Goal: Information Seeking & Learning: Learn about a topic

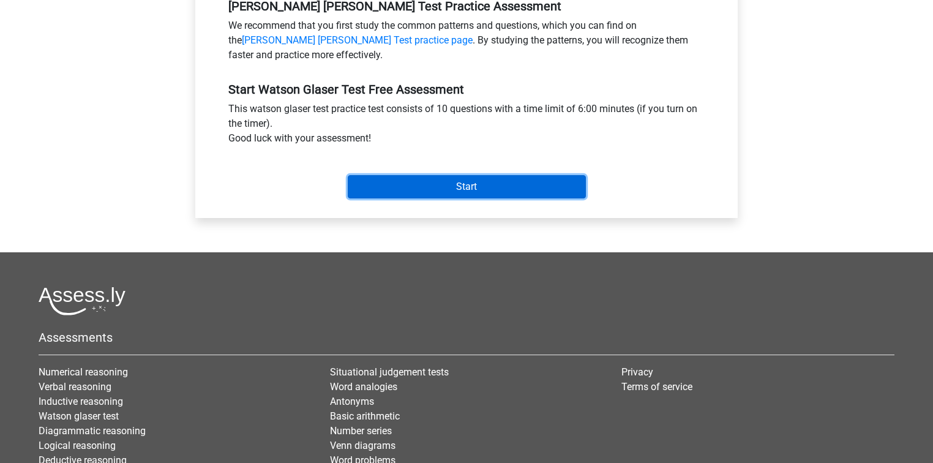
click at [427, 192] on input "Start" at bounding box center [467, 186] width 238 height 23
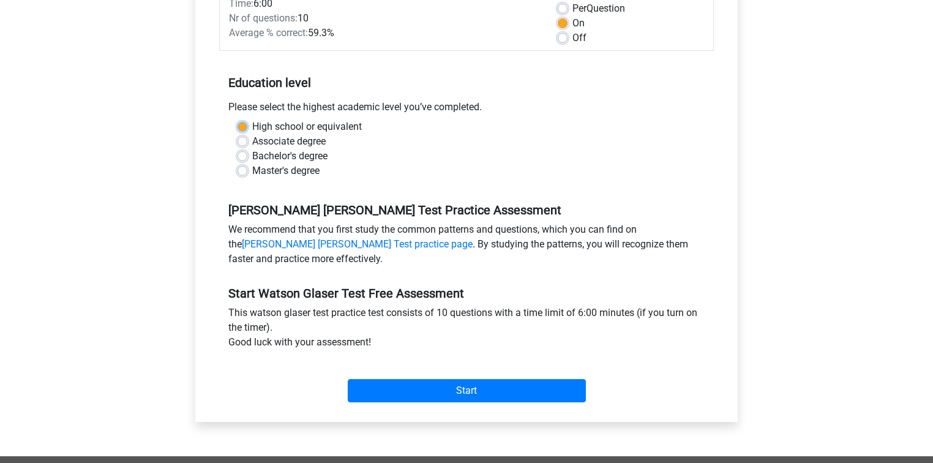
scroll to position [160, 0]
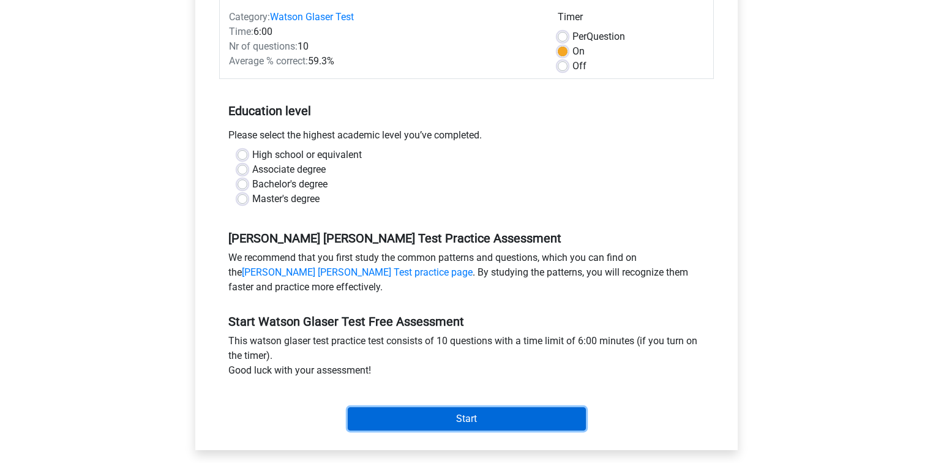
click at [408, 412] on input "Start" at bounding box center [467, 418] width 238 height 23
click at [408, 419] on input "Start" at bounding box center [467, 418] width 238 height 23
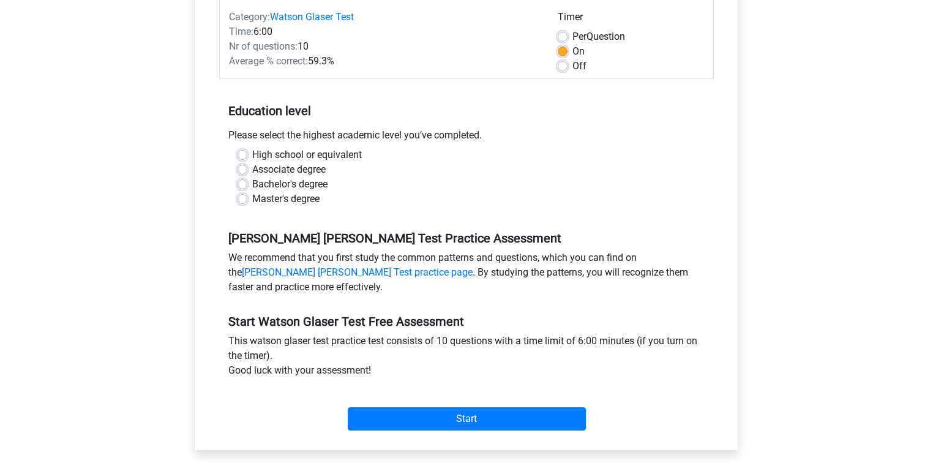
click at [330, 170] on div "Associate degree" at bounding box center [467, 169] width 458 height 15
click at [322, 169] on label "Associate degree" at bounding box center [288, 169] width 73 height 15
click at [247, 169] on input "Associate degree" at bounding box center [243, 168] width 10 height 12
radio input "true"
click at [312, 194] on label "Master's degree" at bounding box center [285, 199] width 67 height 15
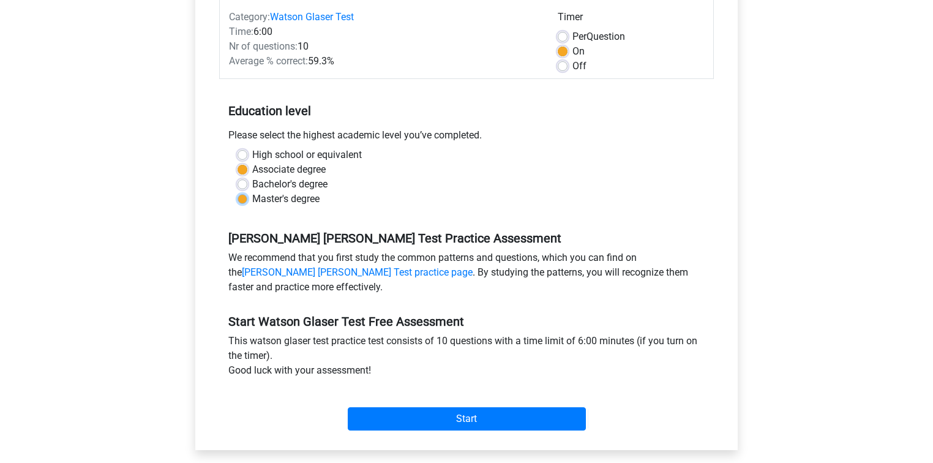
click at [247, 194] on input "Master's degree" at bounding box center [243, 198] width 10 height 12
radio input "true"
click at [328, 177] on label "Bachelor's degree" at bounding box center [289, 184] width 75 height 15
click at [247, 177] on input "Bachelor's degree" at bounding box center [243, 183] width 10 height 12
radio input "true"
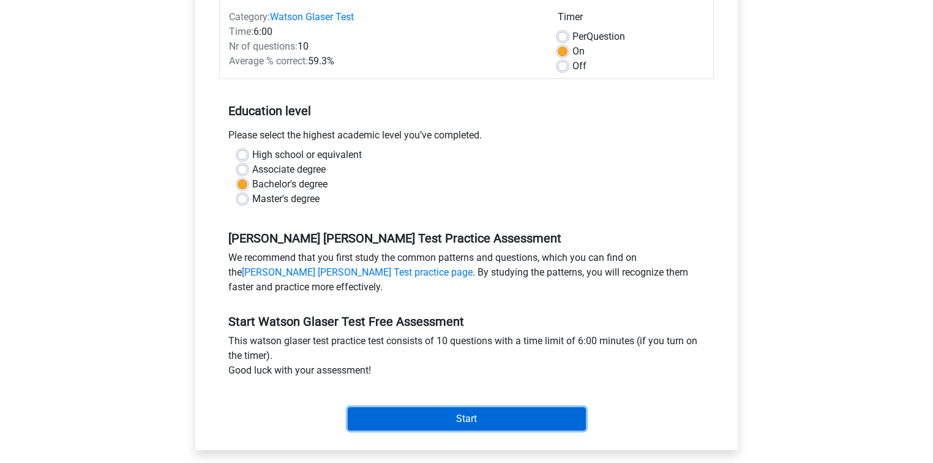
click at [438, 426] on input "Start" at bounding box center [467, 418] width 238 height 23
click at [434, 418] on input "Start" at bounding box center [467, 418] width 238 height 23
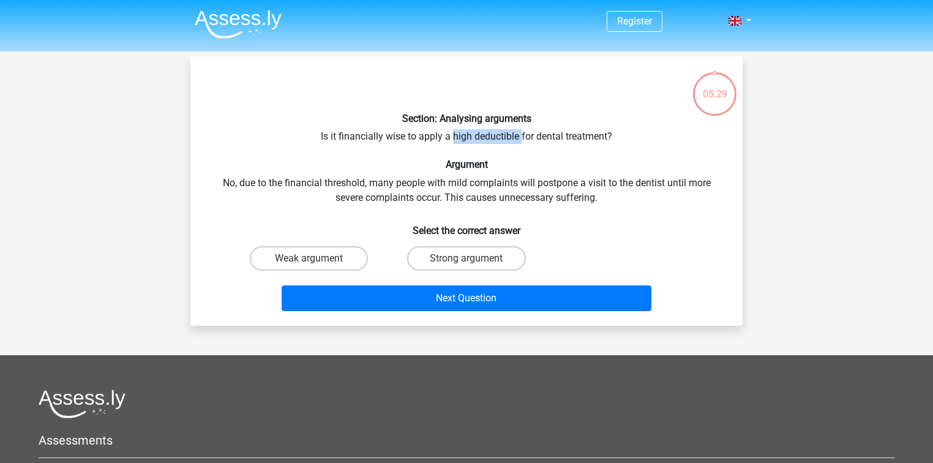
drag, startPoint x: 520, startPoint y: 134, endPoint x: 453, endPoint y: 140, distance: 67.0
click at [453, 140] on div "Section: Analysing arguments Is it financially wise to apply a high deductible …" at bounding box center [466, 191] width 543 height 250
click at [347, 252] on label "Weak argument" at bounding box center [309, 258] width 118 height 24
click at [317, 258] on input "Weak argument" at bounding box center [313, 262] width 8 height 8
radio input "true"
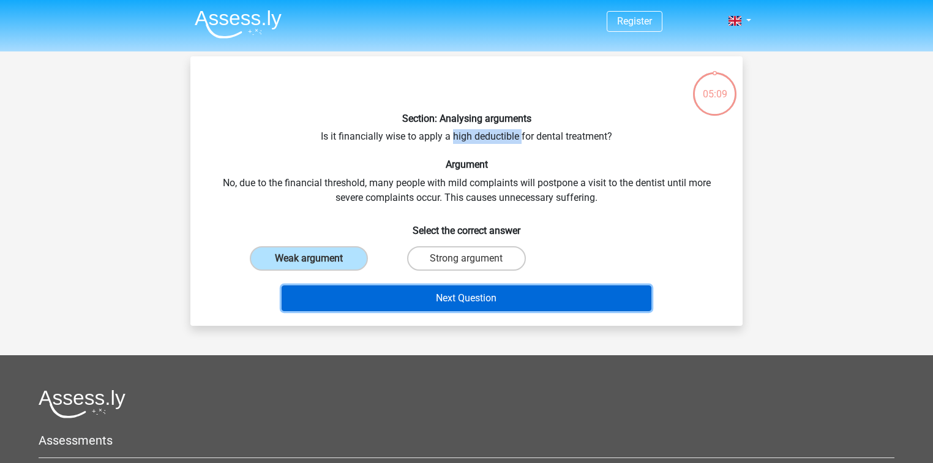
click at [353, 287] on button "Next Question" at bounding box center [467, 298] width 370 height 26
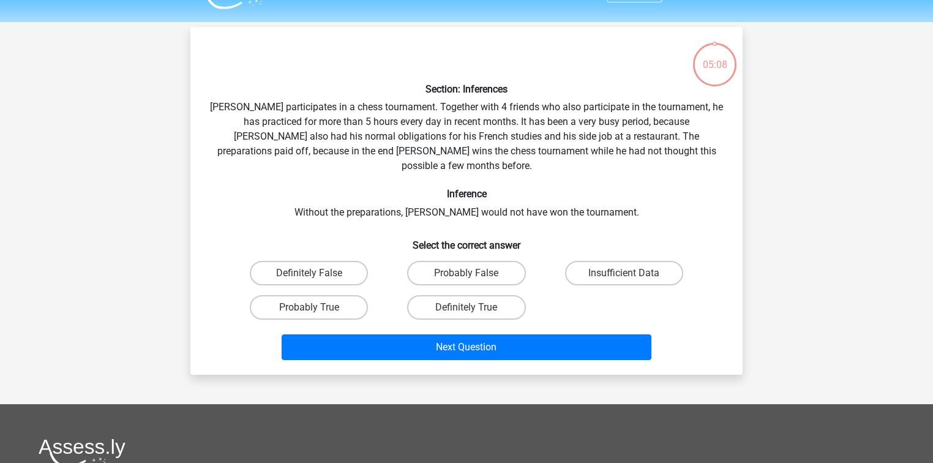
scroll to position [56, 0]
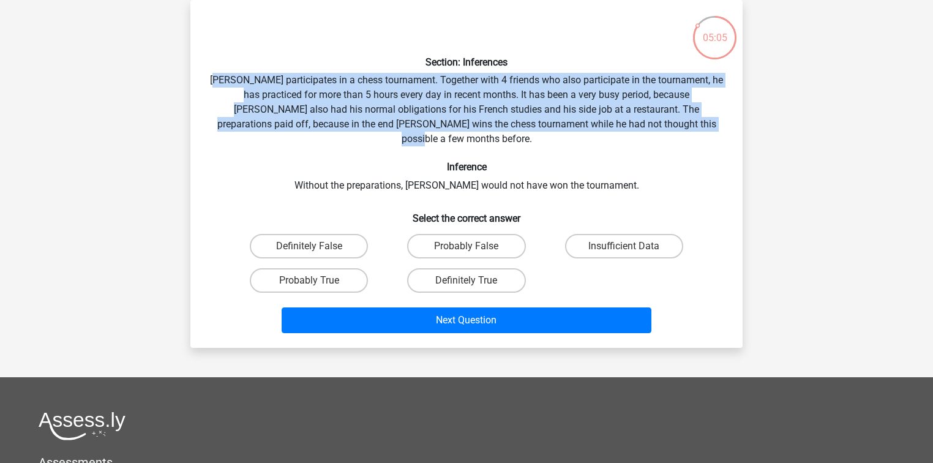
drag, startPoint x: 228, startPoint y: 72, endPoint x: 690, endPoint y: 121, distance: 465.0
click at [690, 121] on div "Section: Inferences Pablo participates in a chess tournament. Together with 4 f…" at bounding box center [466, 174] width 543 height 328
click at [277, 273] on label "Probably True" at bounding box center [309, 280] width 118 height 24
click at [309, 280] on input "Probably True" at bounding box center [313, 284] width 8 height 8
radio input "true"
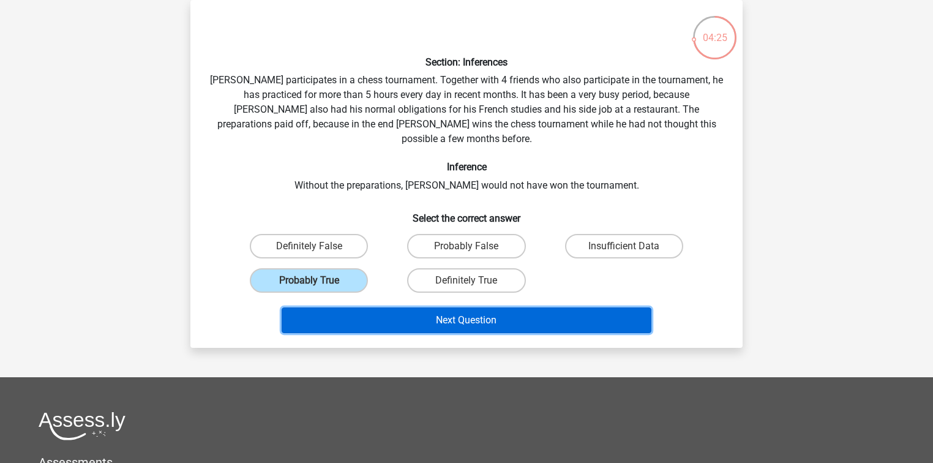
click at [372, 307] on button "Next Question" at bounding box center [467, 320] width 370 height 26
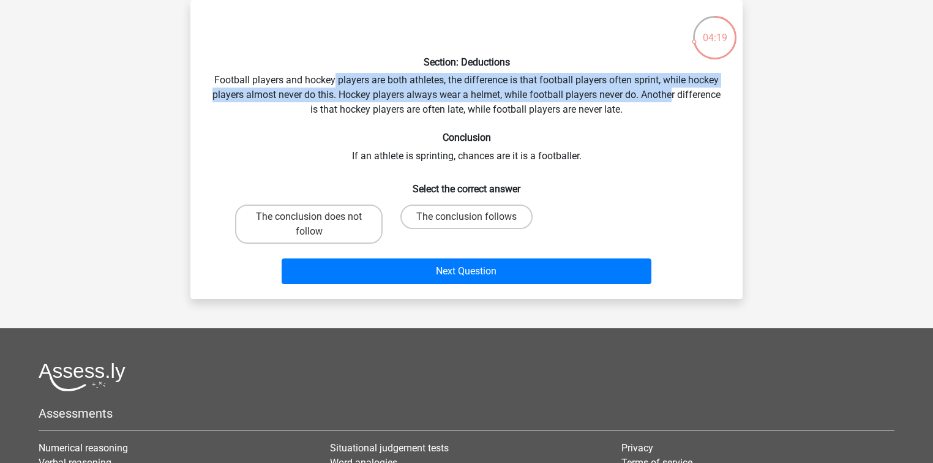
drag, startPoint x: 334, startPoint y: 83, endPoint x: 672, endPoint y: 88, distance: 338.7
click at [672, 88] on div "Section: Deductions Football players and hockey players are both athletes, the …" at bounding box center [466, 149] width 543 height 279
click at [340, 99] on div "Section: Deductions Football players and hockey players are both athletes, the …" at bounding box center [466, 149] width 543 height 279
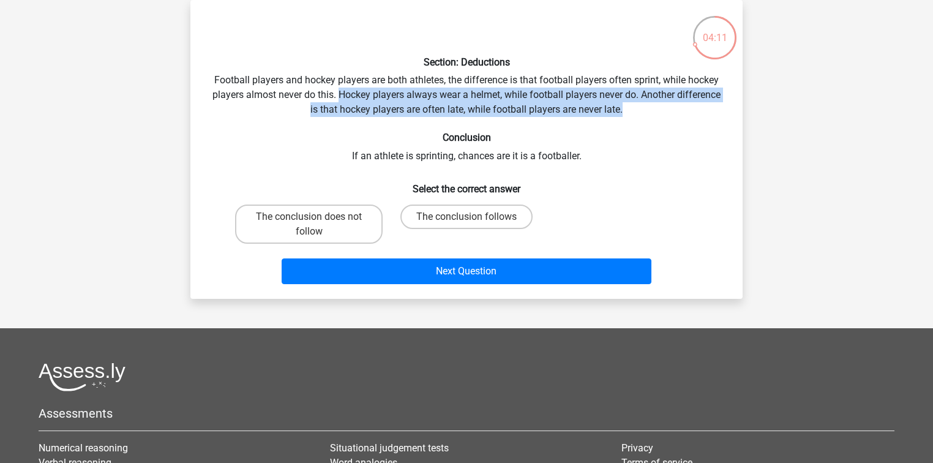
drag, startPoint x: 340, startPoint y: 96, endPoint x: 714, endPoint y: 113, distance: 374.6
click at [714, 113] on div "Section: Deductions Football players and hockey players are both athletes, the …" at bounding box center [466, 149] width 543 height 279
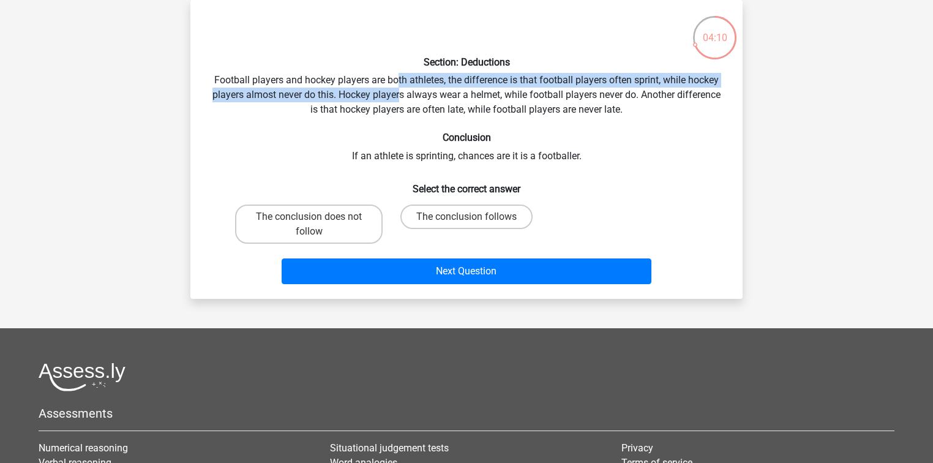
click at [399, 89] on div "Section: Deductions Football players and hockey players are both athletes, the …" at bounding box center [466, 149] width 543 height 279
click at [339, 218] on label "The conclusion does not follow" at bounding box center [309, 224] width 148 height 39
click at [317, 218] on input "The conclusion does not follow" at bounding box center [313, 221] width 8 height 8
radio input "true"
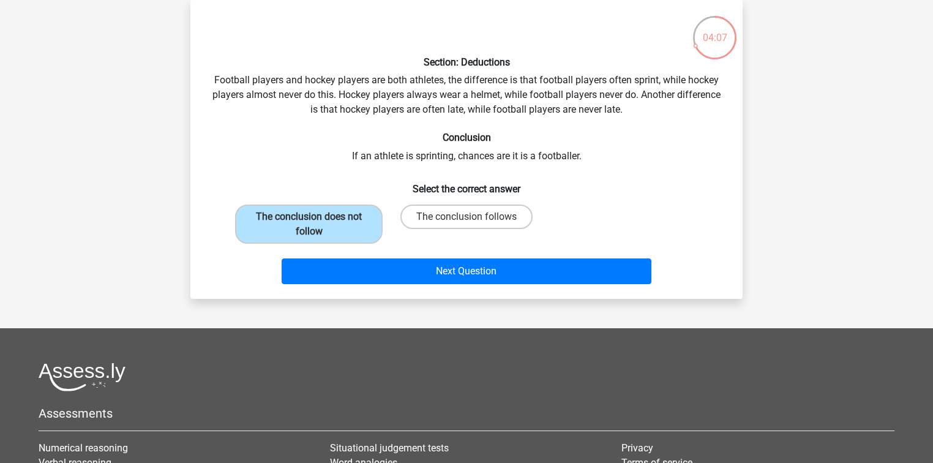
click at [569, 88] on div "Section: Deductions Football players and hockey players are both athletes, the …" at bounding box center [466, 149] width 543 height 279
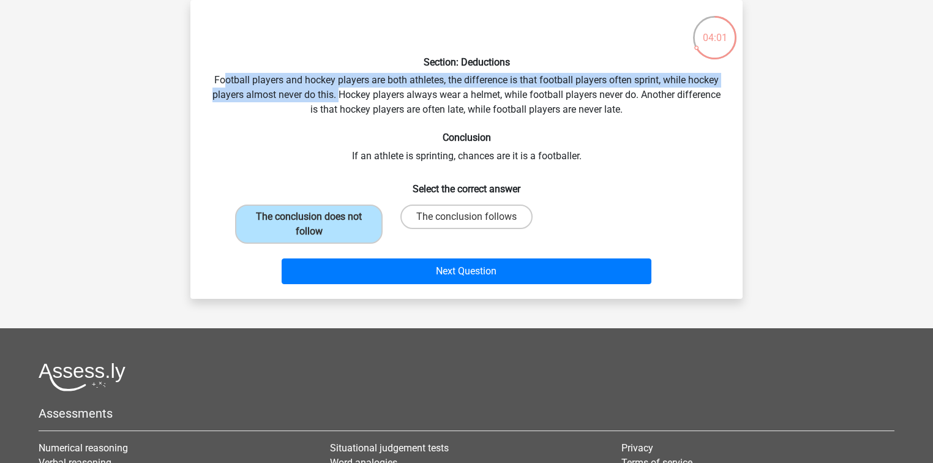
drag, startPoint x: 225, startPoint y: 73, endPoint x: 340, endPoint y: 93, distance: 117.5
click at [340, 93] on div "Section: Deductions Football players and hockey players are both athletes, the …" at bounding box center [466, 149] width 543 height 279
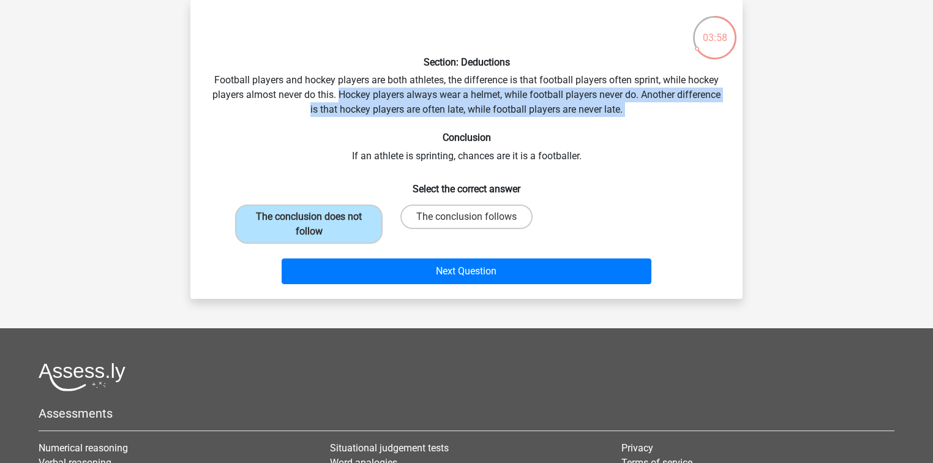
drag, startPoint x: 340, startPoint y: 93, endPoint x: 721, endPoint y: 118, distance: 381.7
click at [721, 118] on div "Section: Deductions Football players and hockey players are both athletes, the …" at bounding box center [466, 149] width 543 height 279
click at [492, 98] on div "Section: Deductions Football players and hockey players are both athletes, the …" at bounding box center [466, 149] width 543 height 279
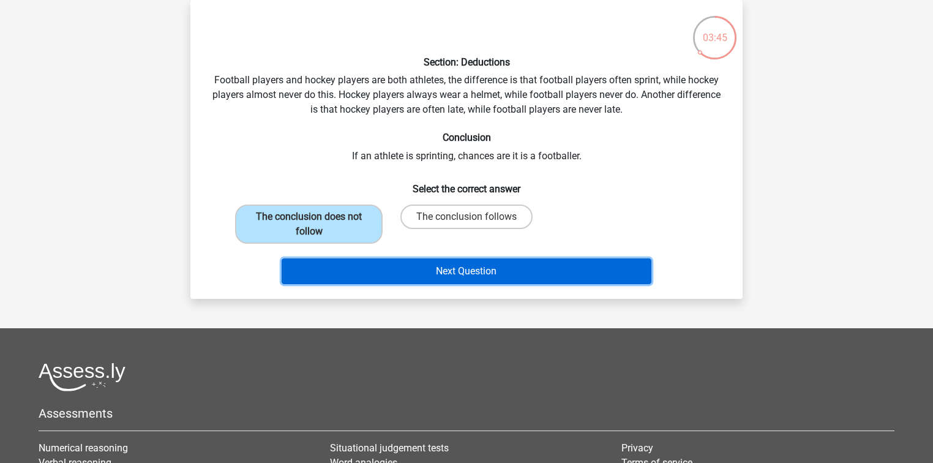
click at [370, 267] on button "Next Question" at bounding box center [467, 271] width 370 height 26
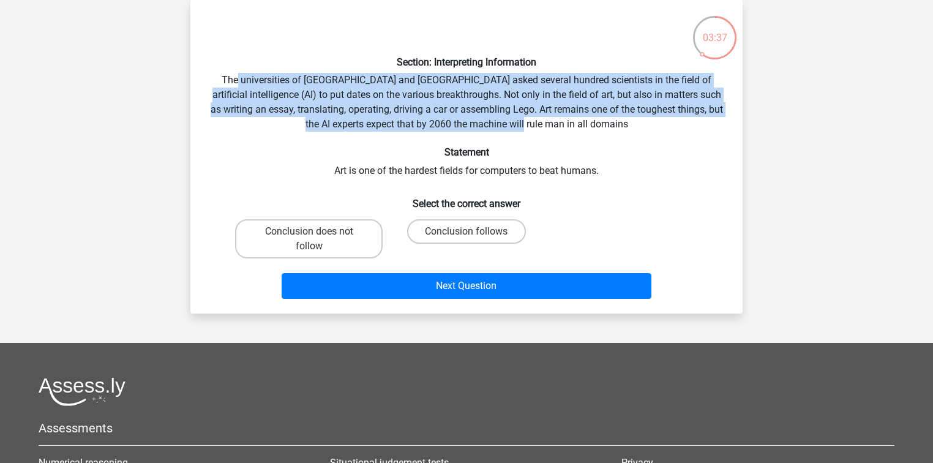
drag, startPoint x: 235, startPoint y: 79, endPoint x: 699, endPoint y: 124, distance: 465.8
click at [699, 124] on div "Section: Interpreting Information The universities of Oxford and Yale asked sev…" at bounding box center [466, 157] width 543 height 294
click at [691, 124] on div "Section: Interpreting Information The universities of Oxford and Yale asked sev…" at bounding box center [466, 157] width 543 height 294
drag, startPoint x: 691, startPoint y: 124, endPoint x: 178, endPoint y: 72, distance: 515.2
click at [178, 72] on div "03:34 Question 4 of 10 Question category: watson glaser test set 1 Section: Int…" at bounding box center [467, 157] width 582 height 314
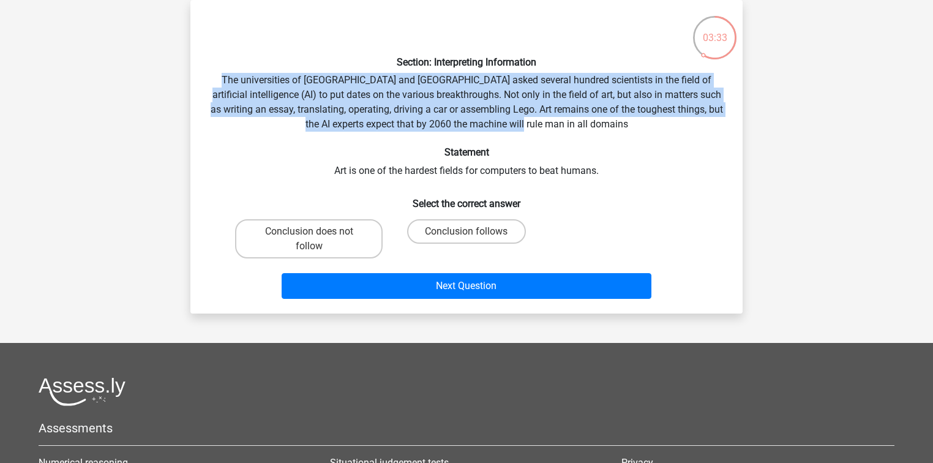
click at [211, 84] on div "Section: Interpreting Information The universities of Oxford and Yale asked sev…" at bounding box center [466, 157] width 543 height 294
drag, startPoint x: 211, startPoint y: 83, endPoint x: 618, endPoint y: 129, distance: 410.5
click at [618, 129] on div "Section: Interpreting Information The universities of Oxford and Yale asked sev…" at bounding box center [466, 157] width 543 height 294
click at [467, 220] on label "Conclusion follows" at bounding box center [466, 231] width 118 height 24
click at [467, 231] on input "Conclusion follows" at bounding box center [471, 235] width 8 height 8
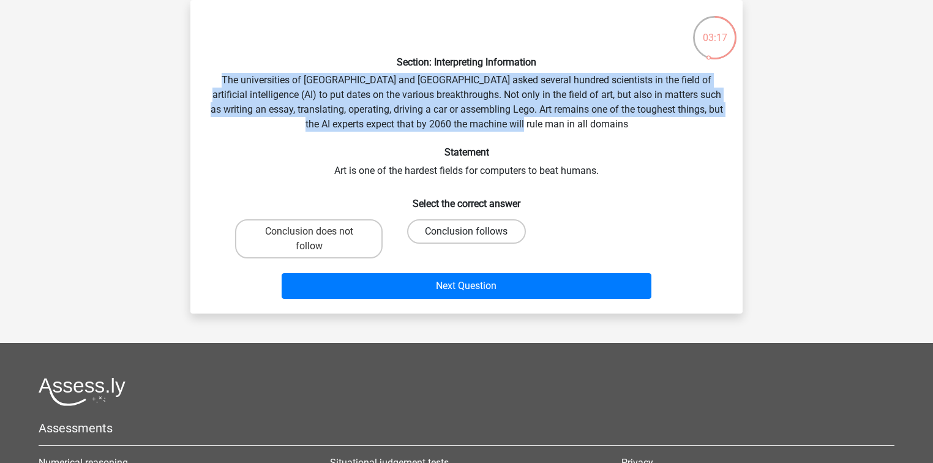
radio input "true"
click at [448, 131] on div "Section: Interpreting Information The universities of Oxford and Yale asked sev…" at bounding box center [466, 157] width 543 height 294
drag, startPoint x: 222, startPoint y: 81, endPoint x: 662, endPoint y: 124, distance: 442.3
click at [662, 124] on div "Section: Interpreting Information The universities of Oxford and Yale asked sev…" at bounding box center [466, 157] width 543 height 294
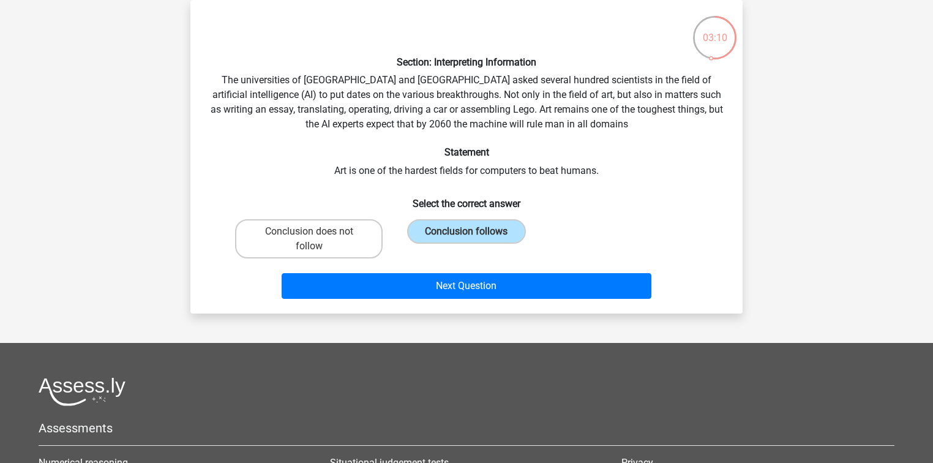
click at [615, 134] on div "Section: Interpreting Information The universities of Oxford and Yale asked sev…" at bounding box center [466, 157] width 543 height 294
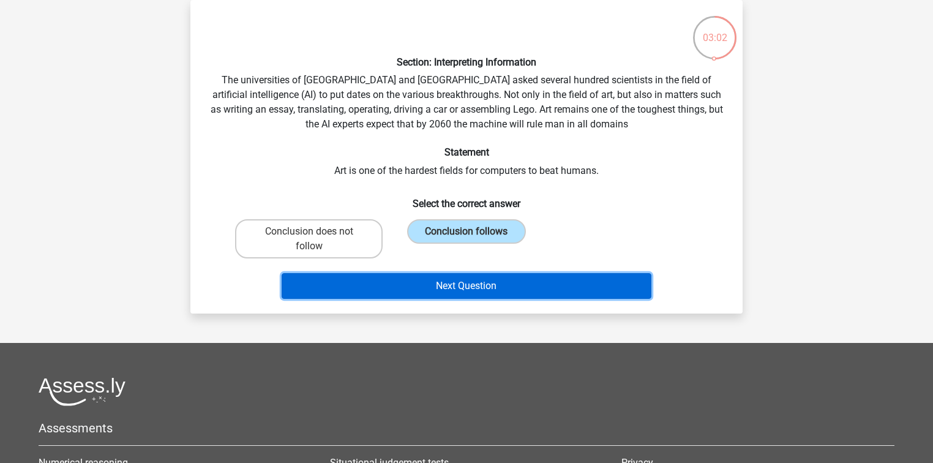
click at [564, 280] on button "Next Question" at bounding box center [467, 286] width 370 height 26
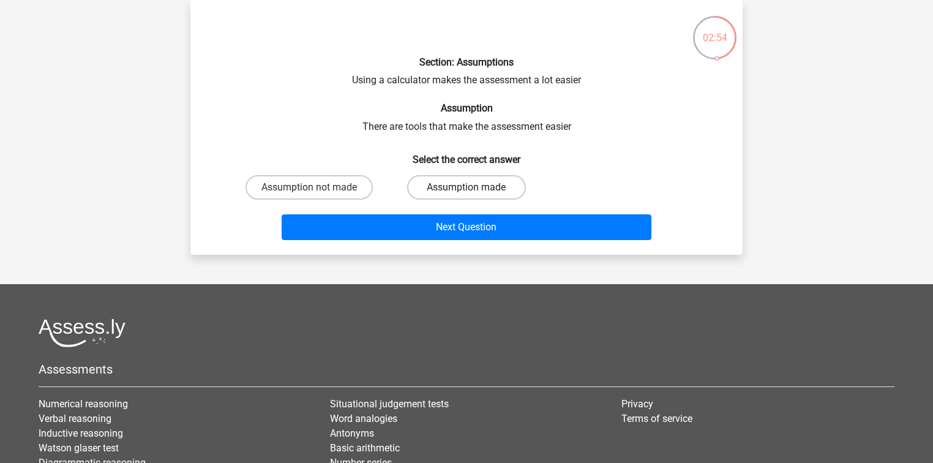
click at [429, 186] on label "Assumption made" at bounding box center [466, 187] width 118 height 24
click at [467, 187] on input "Assumption made" at bounding box center [471, 191] width 8 height 8
radio input "true"
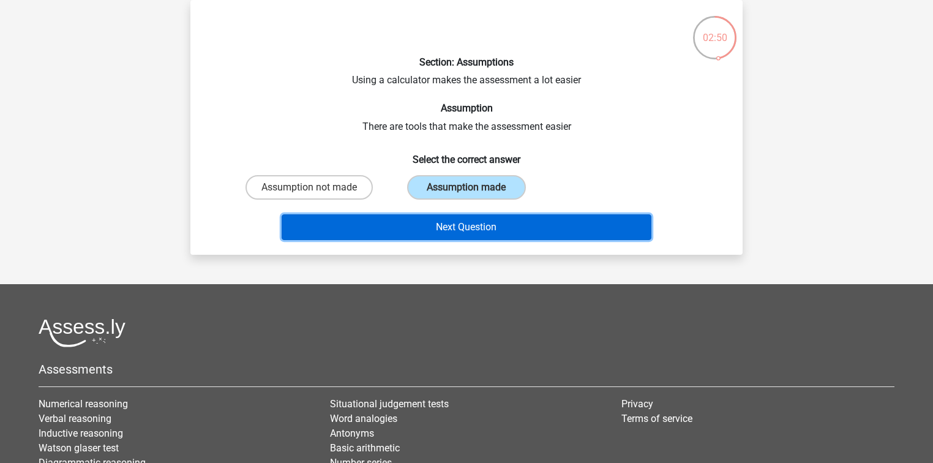
click at [443, 225] on button "Next Question" at bounding box center [467, 227] width 370 height 26
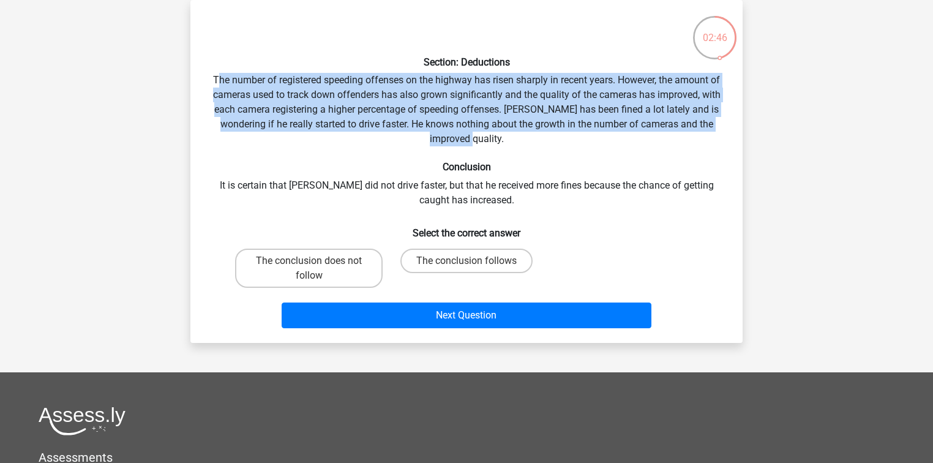
drag, startPoint x: 214, startPoint y: 77, endPoint x: 546, endPoint y: 136, distance: 337.7
click at [546, 136] on div "Section: Deductions The number of registered speeding offenses on the highway h…" at bounding box center [466, 171] width 543 height 323
click at [434, 93] on div "Section: Deductions The number of registered speeding offenses on the highway h…" at bounding box center [466, 171] width 543 height 323
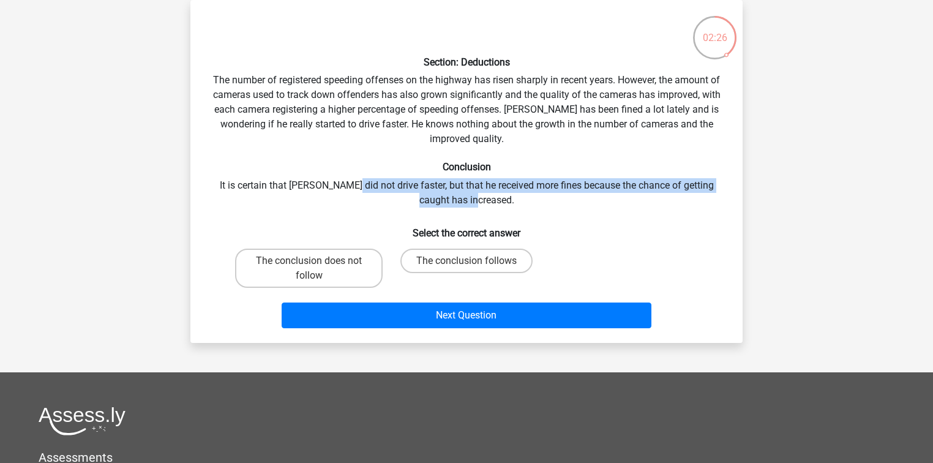
drag, startPoint x: 343, startPoint y: 187, endPoint x: 620, endPoint y: 206, distance: 277.4
click at [620, 206] on div "Section: Deductions The number of registered speeding offenses on the highway h…" at bounding box center [466, 171] width 543 height 323
click at [610, 203] on div "Section: Deductions The number of registered speeding offenses on the highway h…" at bounding box center [466, 171] width 543 height 323
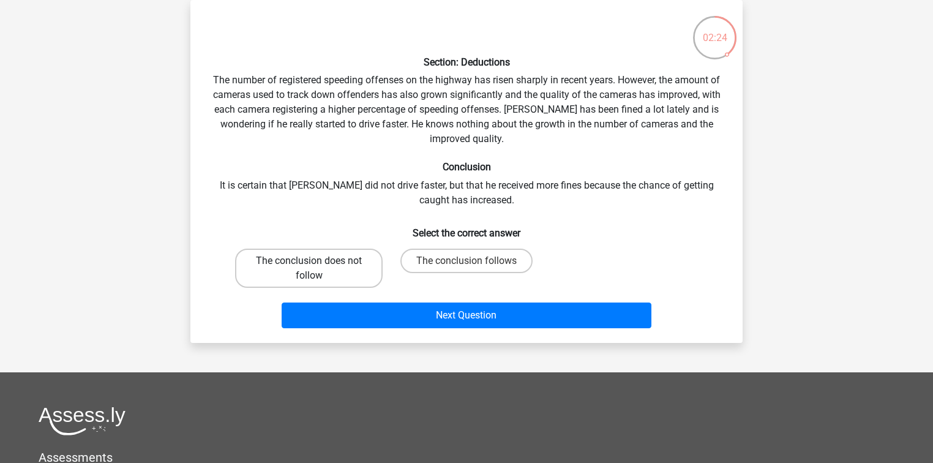
click at [327, 269] on label "The conclusion does not follow" at bounding box center [309, 268] width 148 height 39
click at [317, 269] on input "The conclusion does not follow" at bounding box center [313, 265] width 8 height 8
radio input "true"
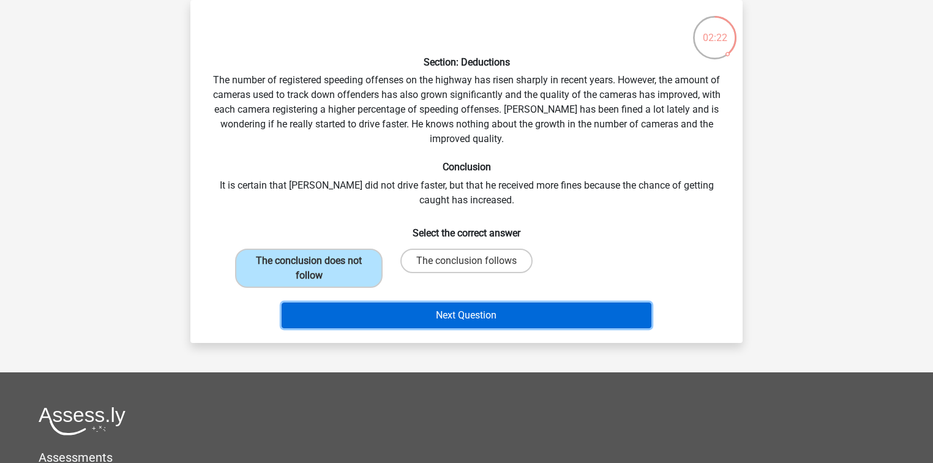
click at [464, 304] on button "Next Question" at bounding box center [467, 316] width 370 height 26
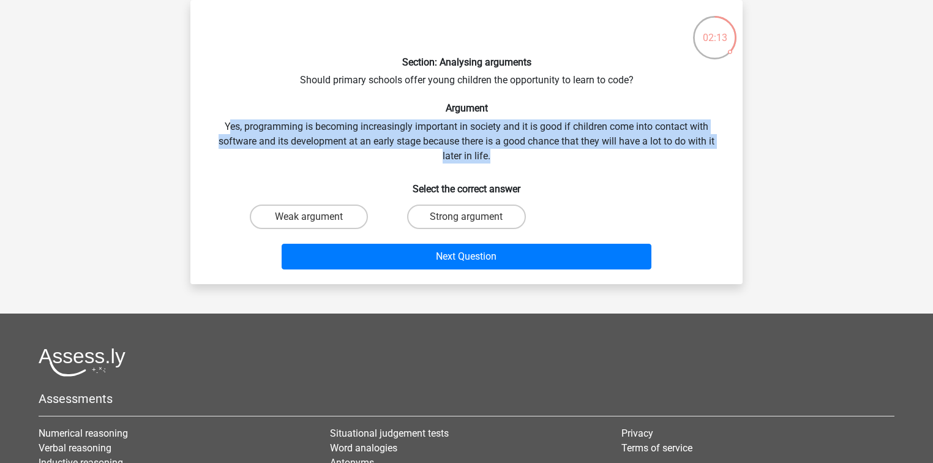
drag, startPoint x: 230, startPoint y: 125, endPoint x: 600, endPoint y: 156, distance: 371.2
click at [600, 156] on div "Section: Analysing arguments Should primary schools offer young children the op…" at bounding box center [466, 142] width 543 height 265
click at [581, 154] on div "Section: Analysing arguments Should primary schools offer young children the op…" at bounding box center [466, 142] width 543 height 265
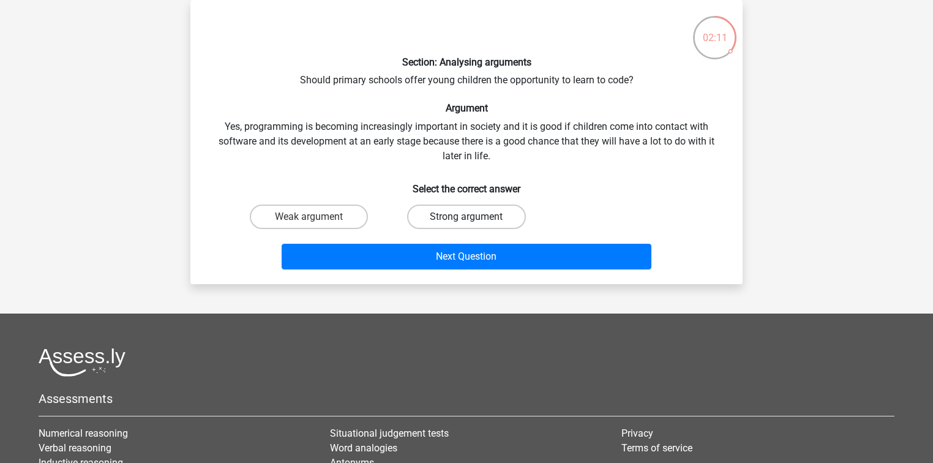
click at [422, 211] on label "Strong argument" at bounding box center [466, 217] width 118 height 24
click at [467, 217] on input "Strong argument" at bounding box center [471, 221] width 8 height 8
radio input "true"
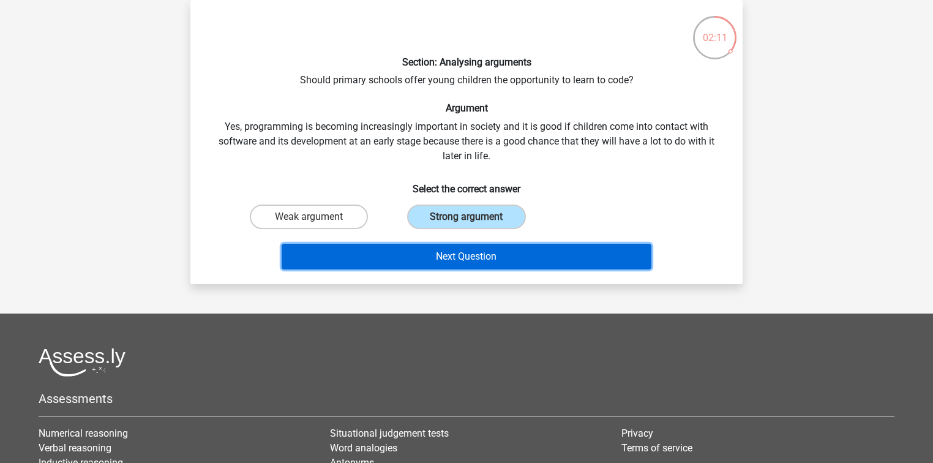
click at [427, 256] on button "Next Question" at bounding box center [467, 257] width 370 height 26
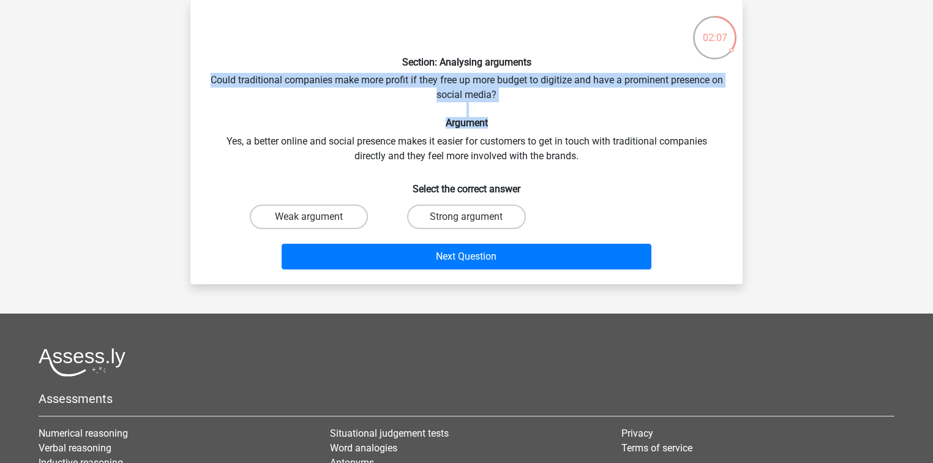
drag, startPoint x: 216, startPoint y: 79, endPoint x: 633, endPoint y: 120, distance: 419.0
click at [633, 120] on div "Section: Analysing arguments Could traditional companies make more profit if th…" at bounding box center [466, 142] width 543 height 265
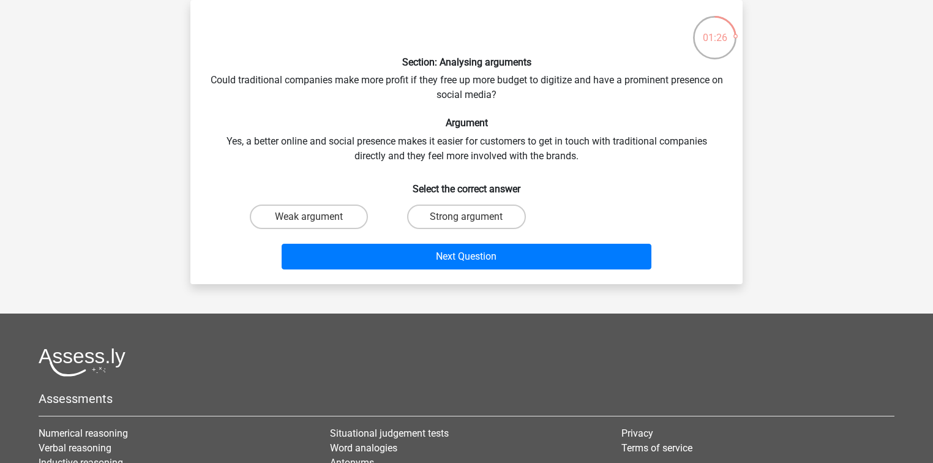
click at [263, 140] on div "Section: Analysing arguments Could traditional companies make more profit if th…" at bounding box center [466, 142] width 543 height 265
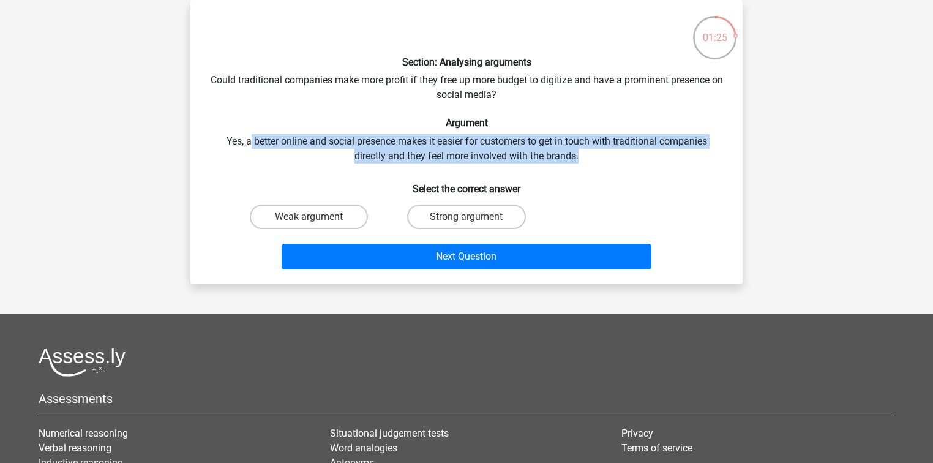
drag, startPoint x: 247, startPoint y: 140, endPoint x: 612, endPoint y: 154, distance: 365.9
click at [617, 154] on div "Section: Analysing arguments Could traditional companies make more profit if th…" at bounding box center [466, 142] width 543 height 265
click at [441, 218] on label "Strong argument" at bounding box center [466, 217] width 118 height 24
click at [467, 218] on input "Strong argument" at bounding box center [471, 221] width 8 height 8
radio input "true"
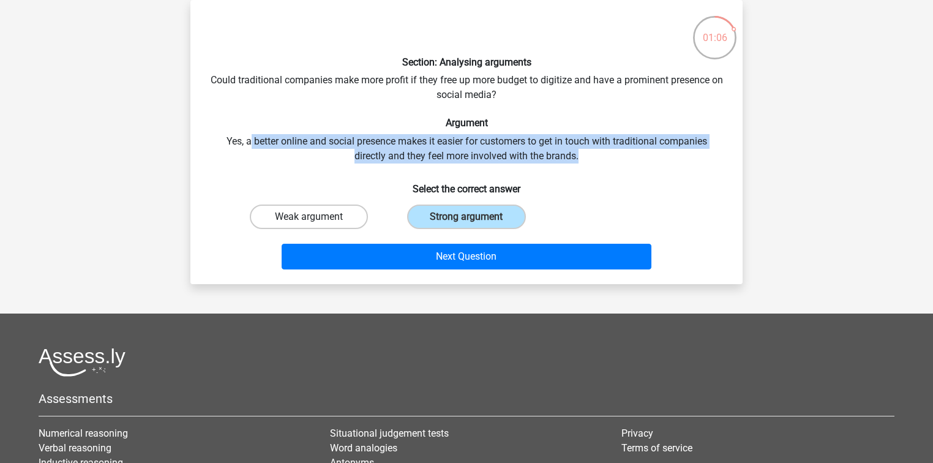
drag, startPoint x: 435, startPoint y: 219, endPoint x: 345, endPoint y: 218, distance: 89.4
click at [422, 219] on label "Strong argument" at bounding box center [466, 217] width 118 height 24
click at [467, 219] on input "Strong argument" at bounding box center [471, 221] width 8 height 8
click at [301, 216] on label "Weak argument" at bounding box center [309, 217] width 118 height 24
click at [309, 217] on input "Weak argument" at bounding box center [313, 221] width 8 height 8
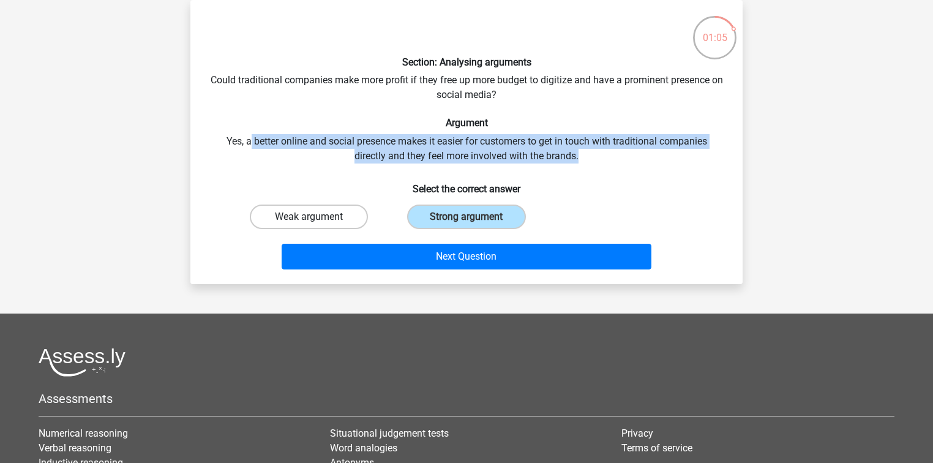
radio input "true"
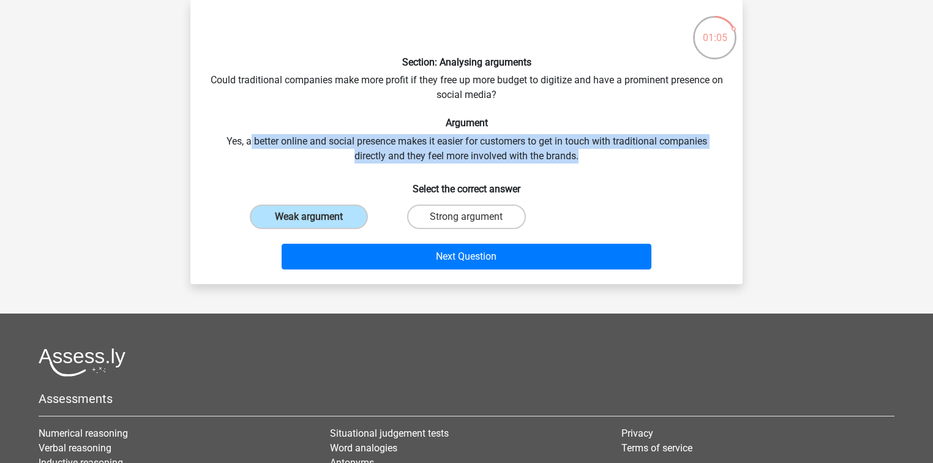
click at [365, 149] on div "Section: Analysing arguments Could traditional companies make more profit if th…" at bounding box center [466, 142] width 543 height 265
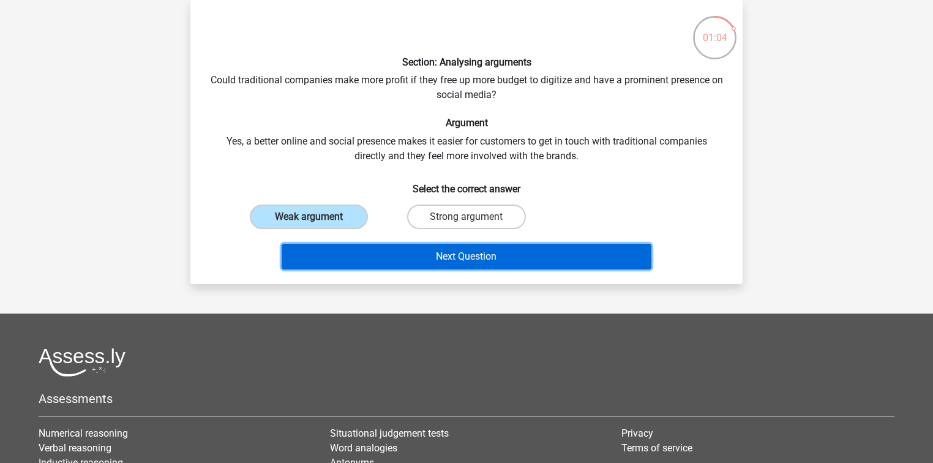
click at [389, 249] on button "Next Question" at bounding box center [467, 257] width 370 height 26
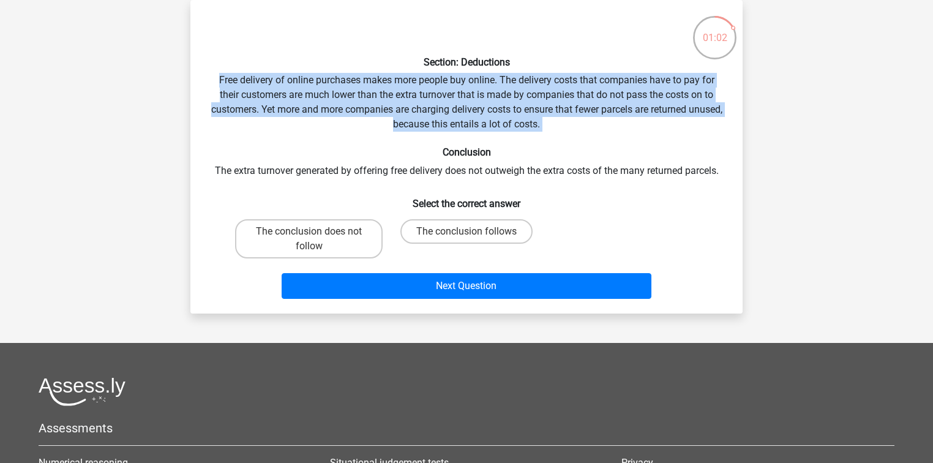
drag, startPoint x: 209, startPoint y: 76, endPoint x: 563, endPoint y: 136, distance: 359.6
click at [563, 136] on div "Section: Deductions Free delivery of online purchases makes more people buy onl…" at bounding box center [466, 157] width 543 height 294
click at [414, 70] on div "Section: Deductions Free delivery of online purchases makes more people buy onl…" at bounding box center [466, 157] width 543 height 294
click at [411, 73] on div "Section: Deductions Free delivery of online purchases makes more people buy onl…" at bounding box center [466, 157] width 543 height 294
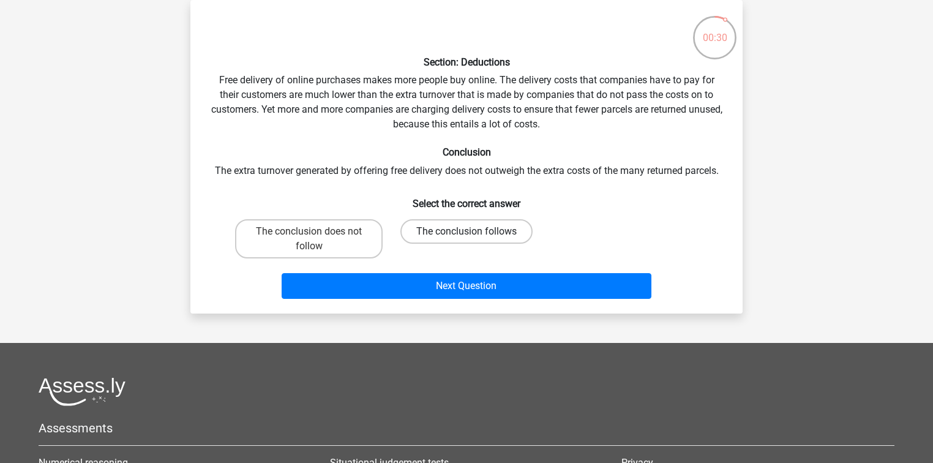
click at [408, 238] on label "The conclusion follows" at bounding box center [466, 231] width 132 height 24
click at [467, 238] on input "The conclusion follows" at bounding box center [471, 235] width 8 height 8
radio input "true"
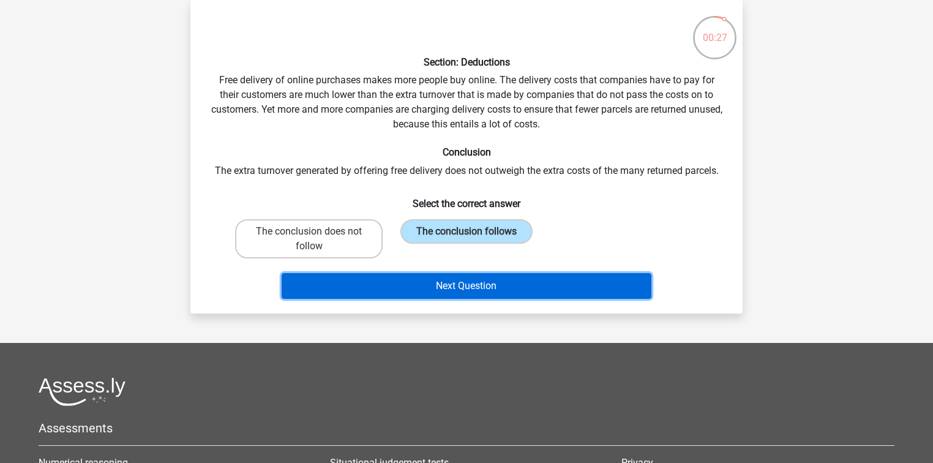
click at [492, 288] on button "Next Question" at bounding box center [467, 286] width 370 height 26
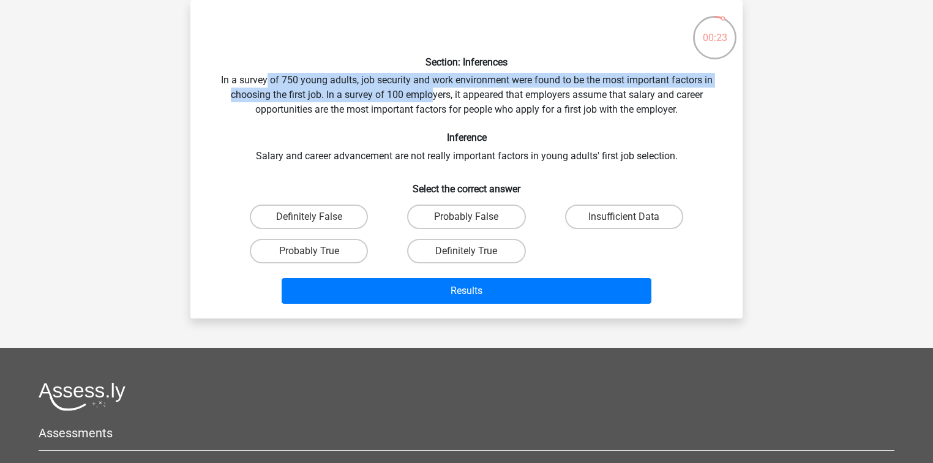
drag, startPoint x: 264, startPoint y: 81, endPoint x: 432, endPoint y: 100, distance: 169.5
click at [432, 100] on div "Section: Inferences In a survey of 750 young adults, job security and work envi…" at bounding box center [466, 159] width 543 height 299
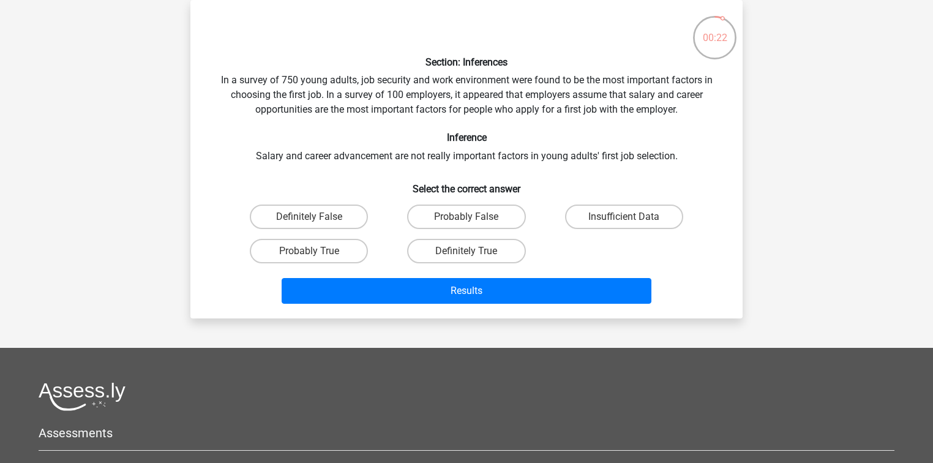
click at [576, 110] on div "Section: Inferences In a survey of 750 young adults, job security and work envi…" at bounding box center [466, 159] width 543 height 299
click at [503, 111] on div "Section: Inferences In a survey of 750 young adults, job security and work envi…" at bounding box center [466, 159] width 543 height 299
click at [592, 213] on label "Insufficient Data" at bounding box center [624, 217] width 118 height 24
click at [624, 217] on input "Insufficient Data" at bounding box center [628, 221] width 8 height 8
radio input "true"
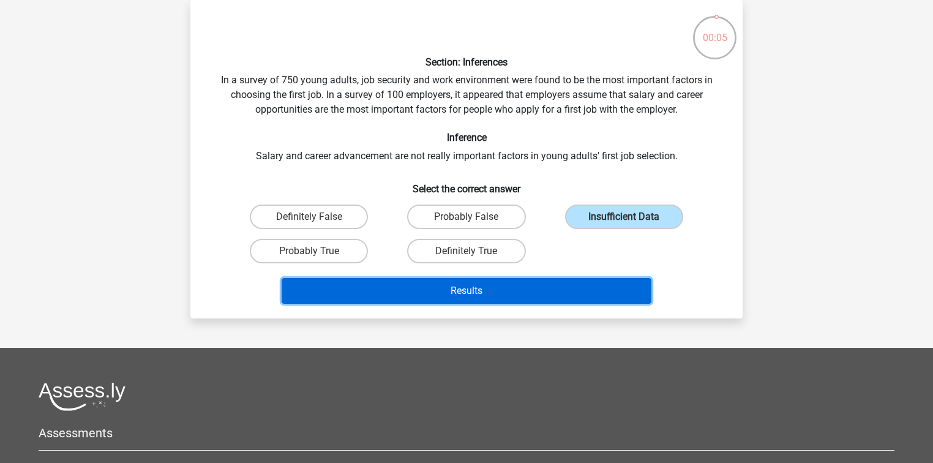
click at [554, 289] on button "Results" at bounding box center [467, 291] width 370 height 26
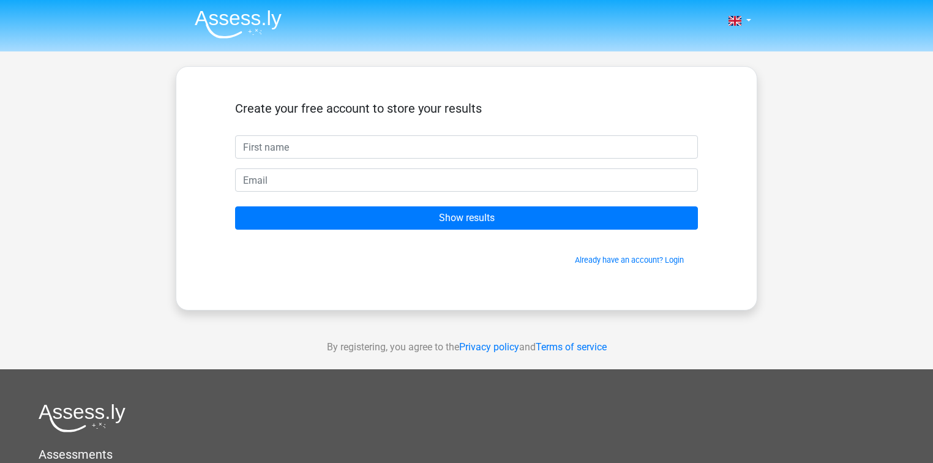
click at [481, 153] on input "text" at bounding box center [466, 146] width 463 height 23
type input "EY"
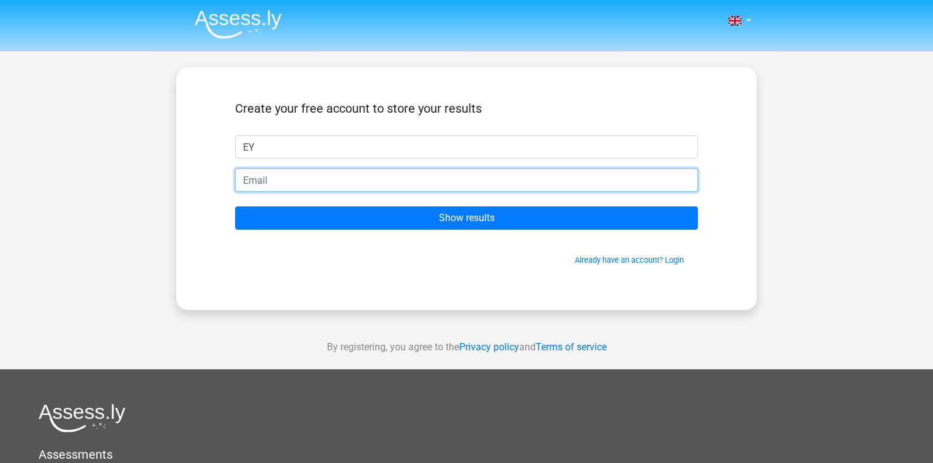
click at [295, 179] on input "email" at bounding box center [466, 179] width 463 height 23
type input "trailanderror014@gmail.com"
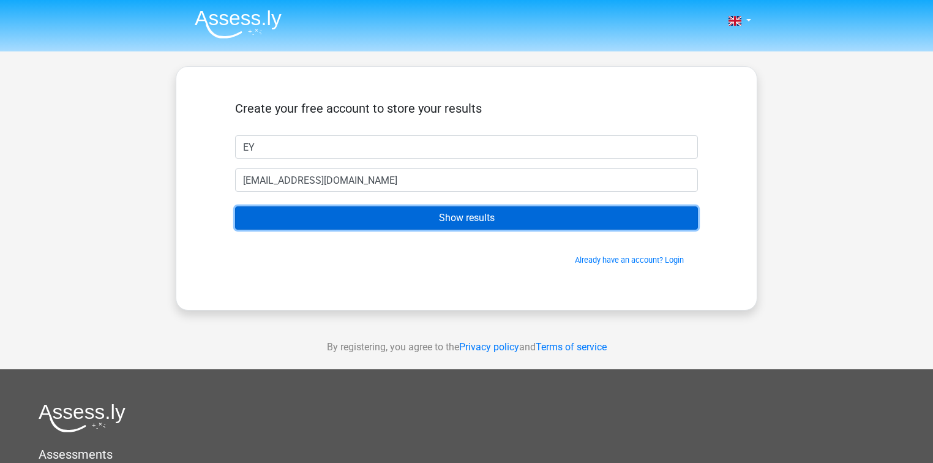
click at [301, 219] on input "Show results" at bounding box center [466, 217] width 463 height 23
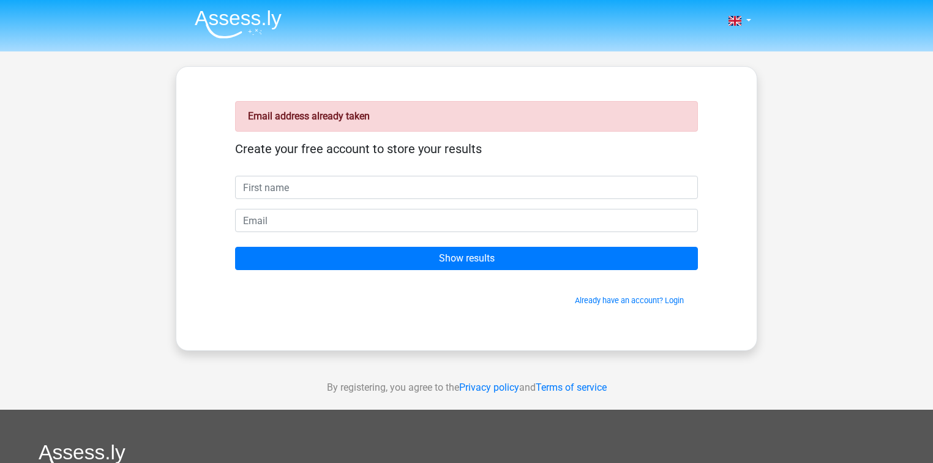
click at [295, 191] on input "text" at bounding box center [466, 187] width 463 height 23
type input "EY"
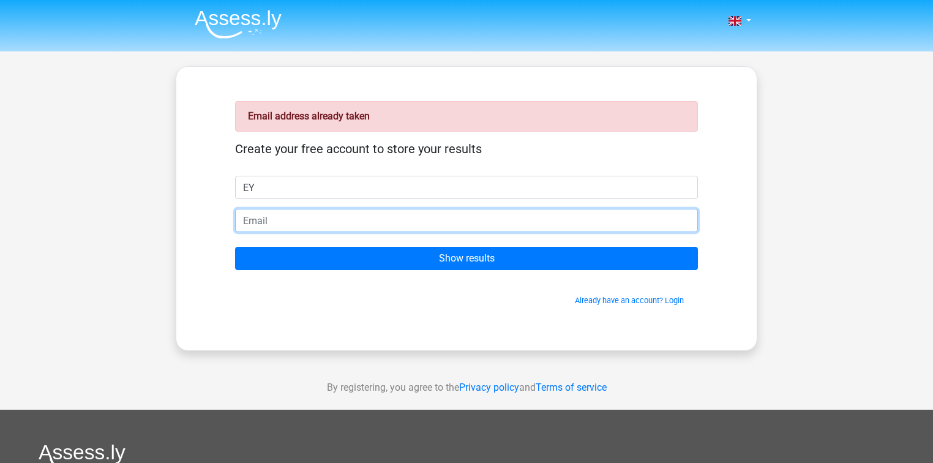
click at [294, 223] on input "email" at bounding box center [466, 220] width 463 height 23
click at [326, 219] on input "[EMAIL_ADDRESS][DOMAIN_NAME]" at bounding box center [466, 220] width 463 height 23
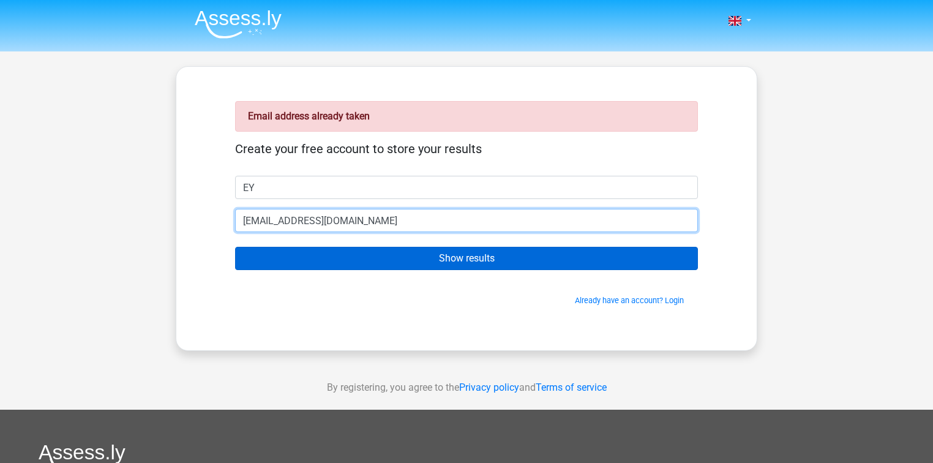
type input "[EMAIL_ADDRESS][DOMAIN_NAME]"
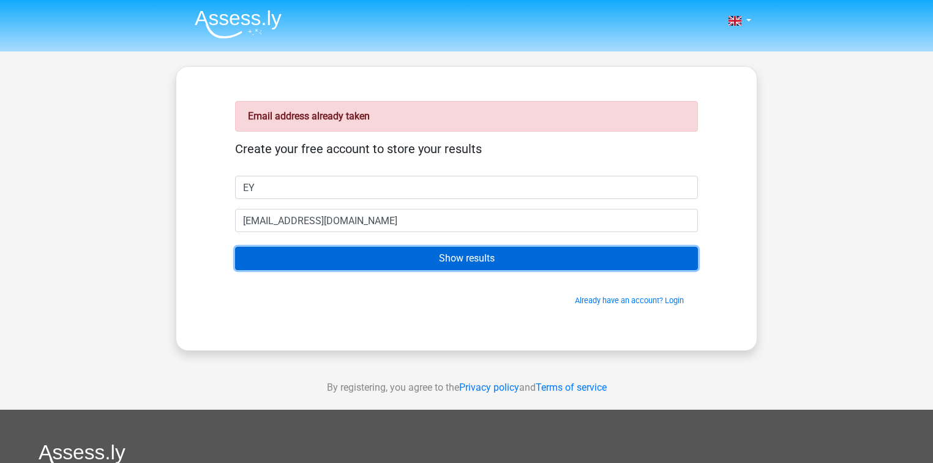
click at [380, 266] on input "Show results" at bounding box center [466, 258] width 463 height 23
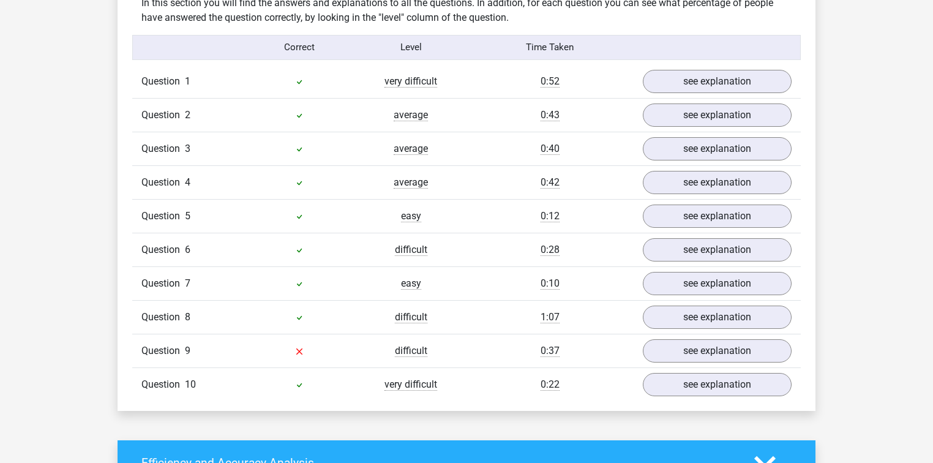
scroll to position [980, 0]
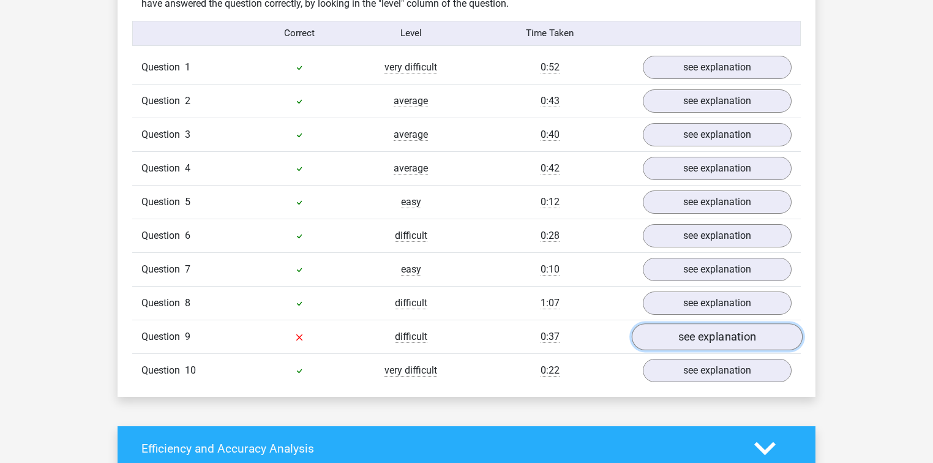
click at [688, 337] on link "see explanation" at bounding box center [717, 336] width 171 height 27
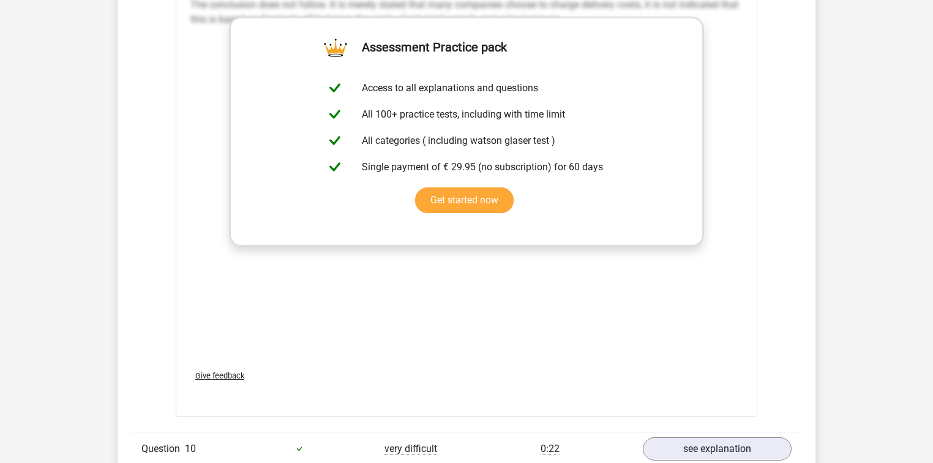
scroll to position [1617, 0]
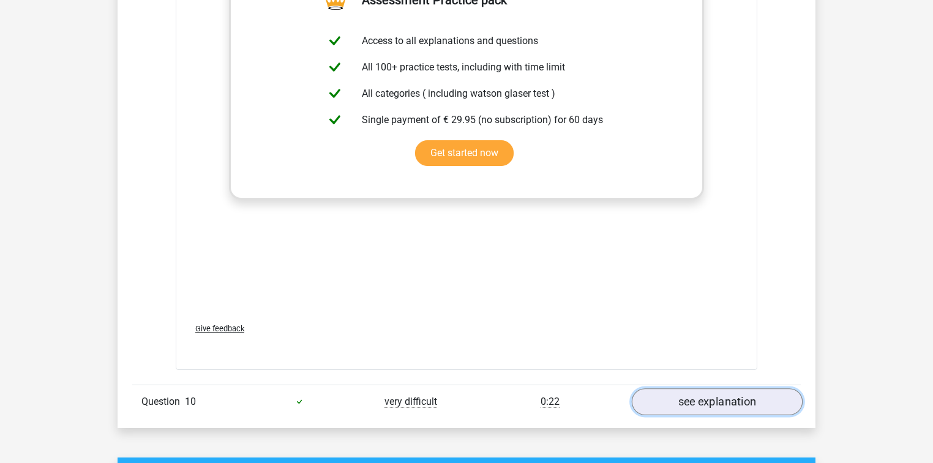
click at [713, 393] on link "see explanation" at bounding box center [717, 401] width 171 height 27
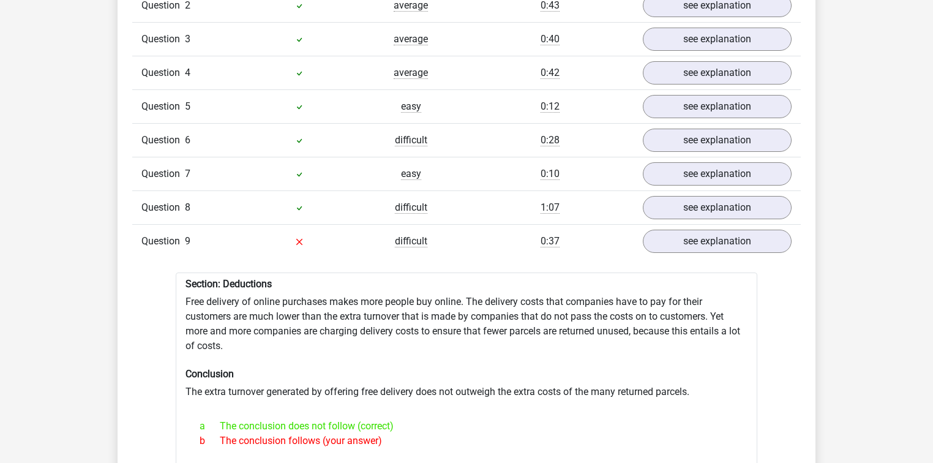
scroll to position [1029, 0]
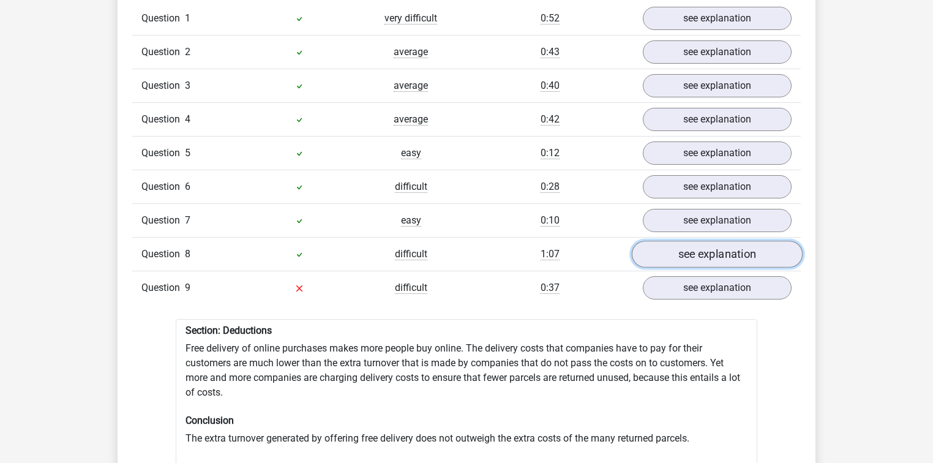
click at [687, 241] on link "see explanation" at bounding box center [717, 254] width 171 height 27
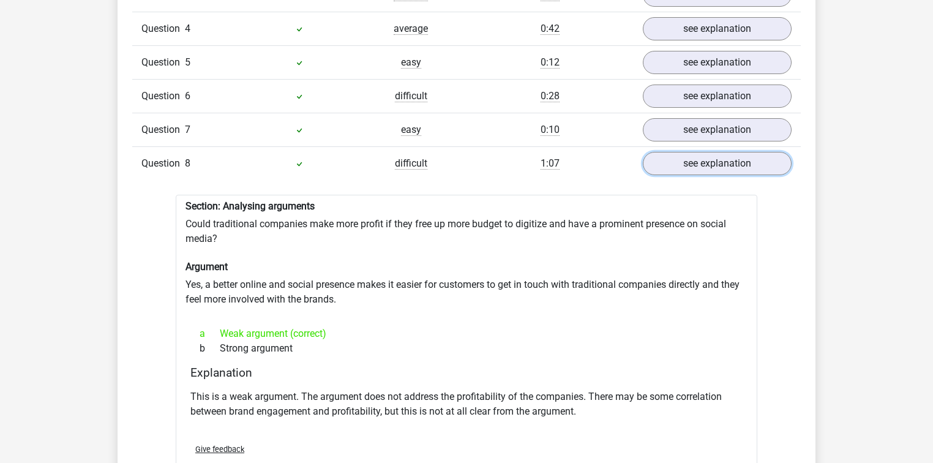
scroll to position [1127, 0]
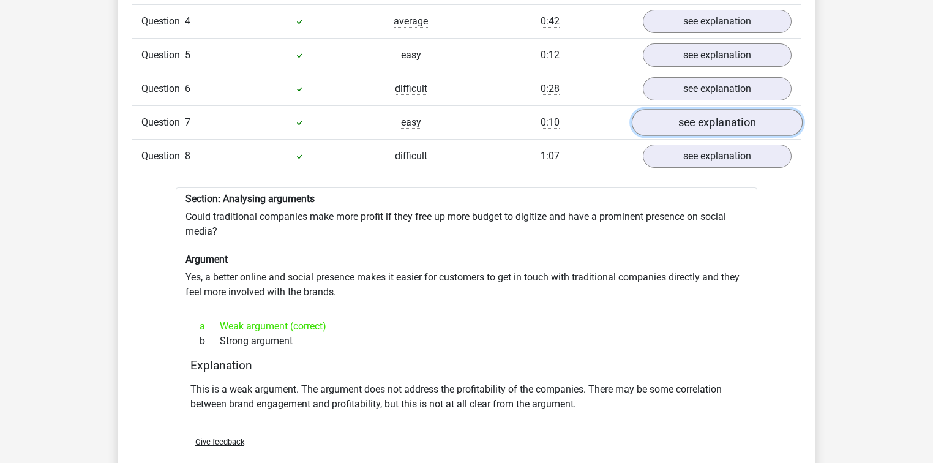
click at [723, 121] on link "see explanation" at bounding box center [717, 122] width 171 height 27
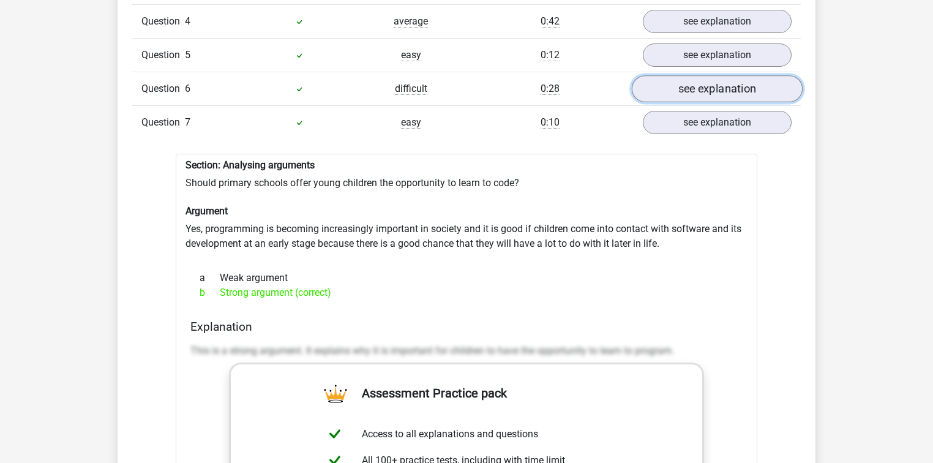
click at [687, 80] on link "see explanation" at bounding box center [717, 88] width 171 height 27
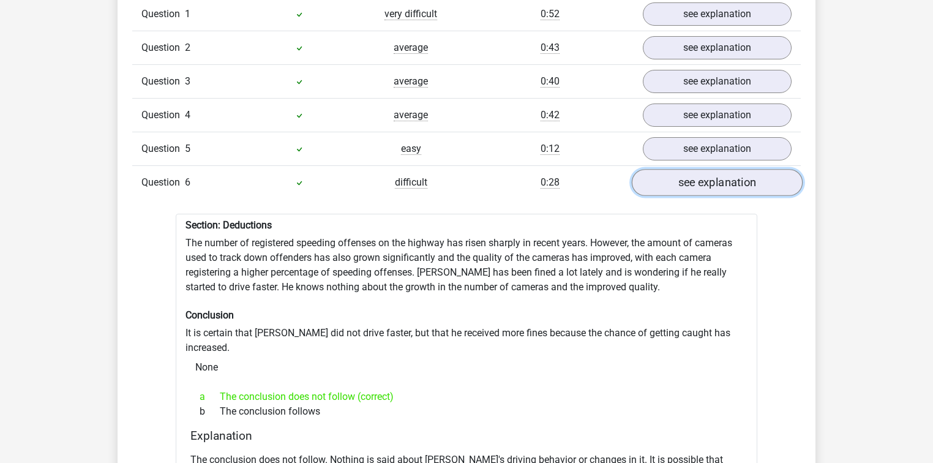
scroll to position [1029, 0]
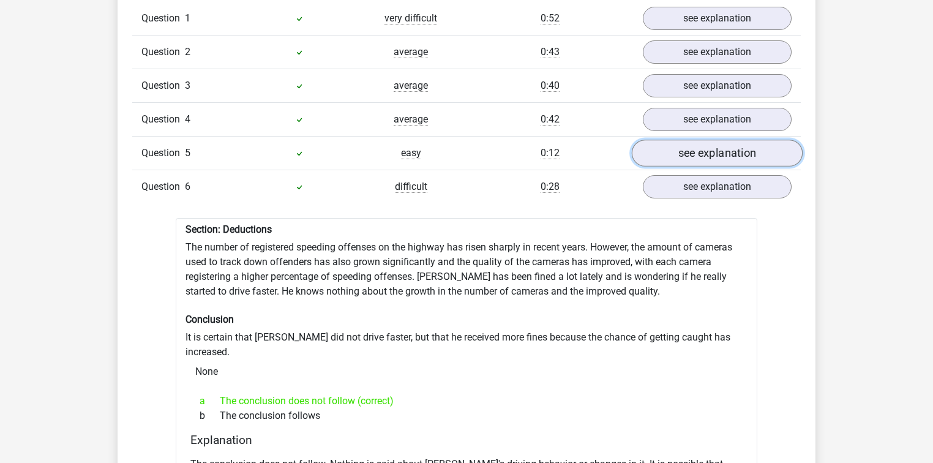
click at [683, 154] on link "see explanation" at bounding box center [717, 153] width 171 height 27
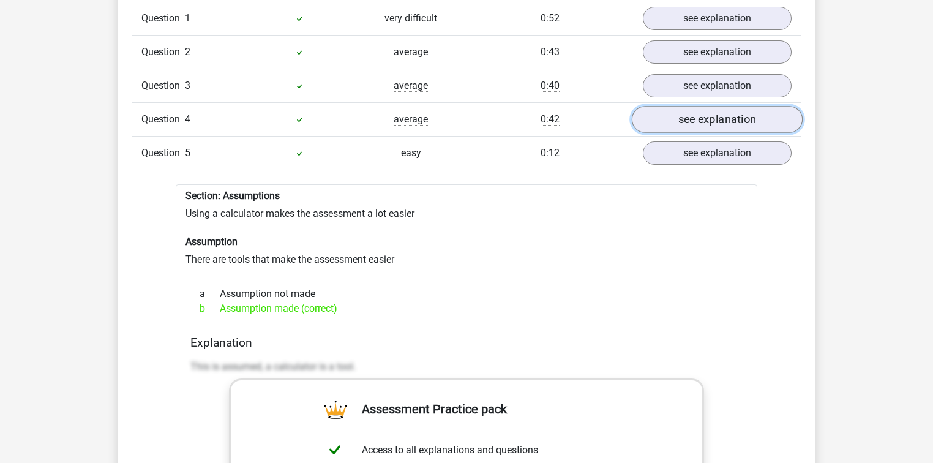
click at [678, 108] on link "see explanation" at bounding box center [717, 119] width 171 height 27
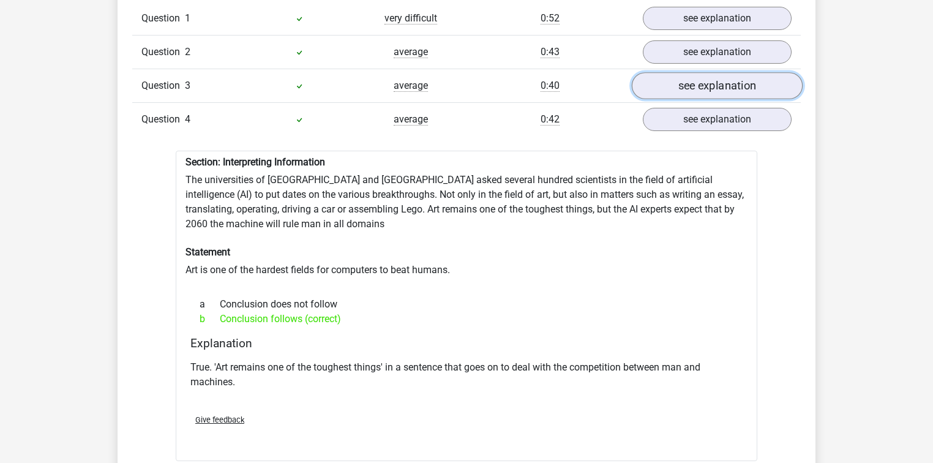
click at [694, 86] on link "see explanation" at bounding box center [717, 85] width 171 height 27
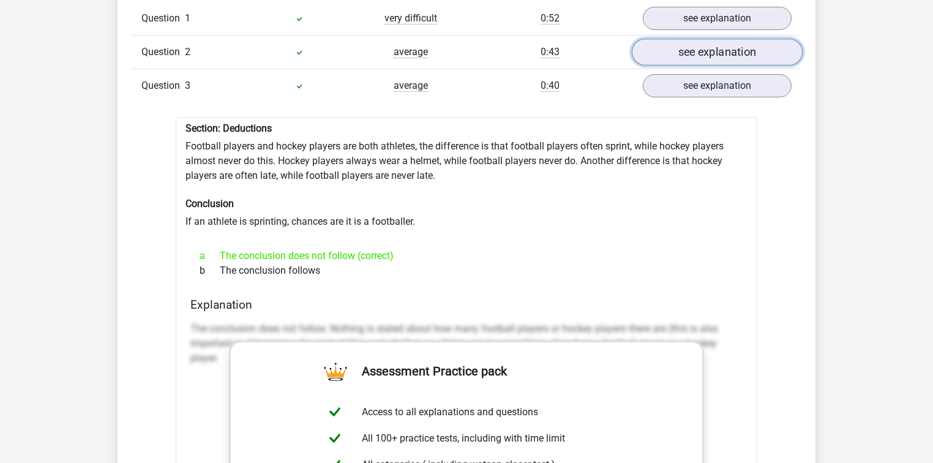
click at [713, 59] on link "see explanation" at bounding box center [717, 52] width 171 height 27
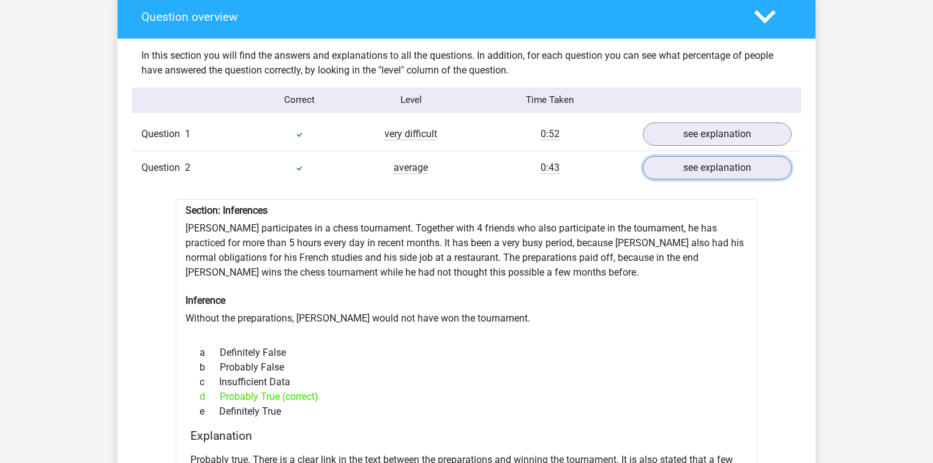
scroll to position [882, 0]
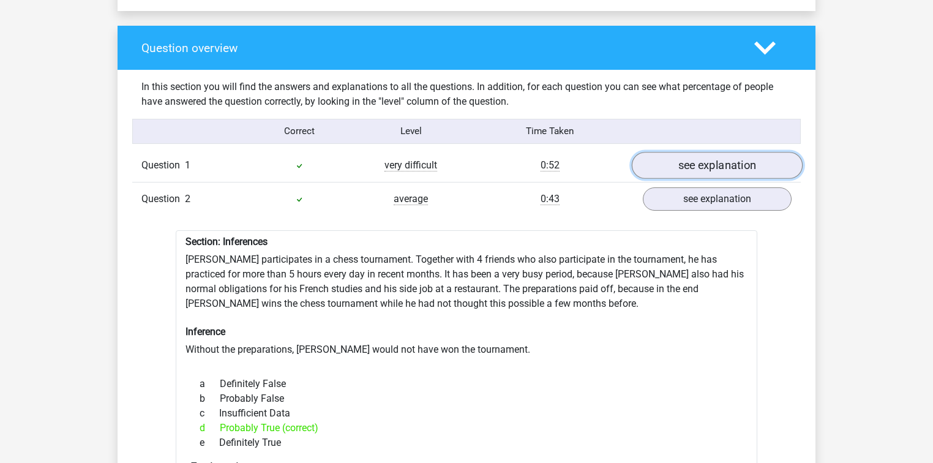
click at [698, 162] on link "see explanation" at bounding box center [717, 165] width 171 height 27
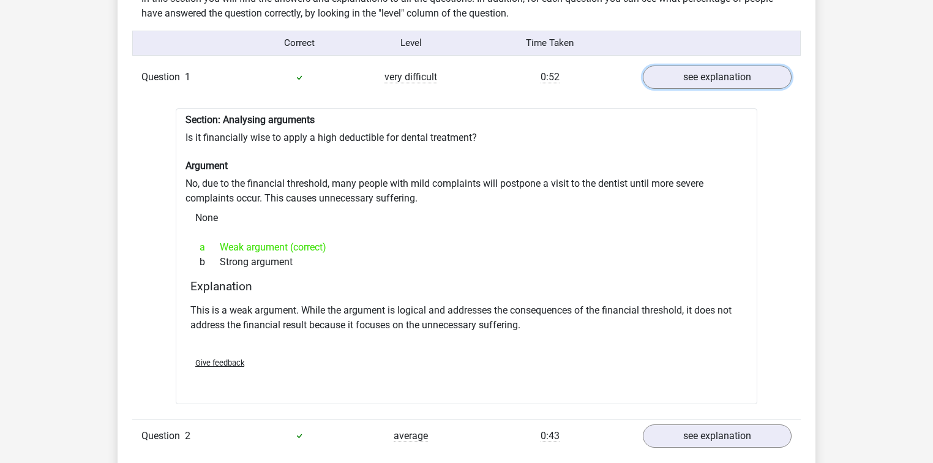
scroll to position [980, 0]
